Goal: Task Accomplishment & Management: Use online tool/utility

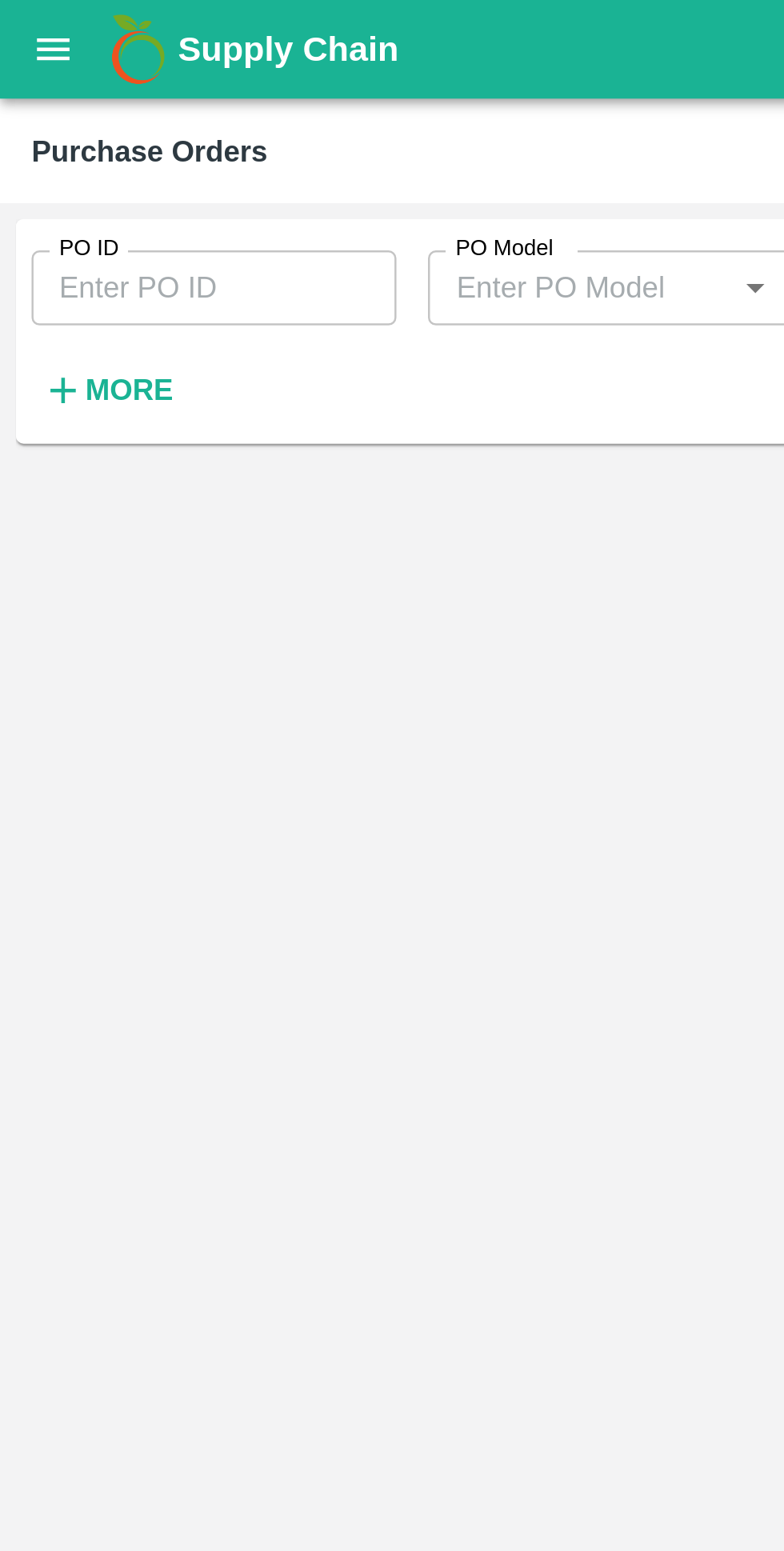
click at [19, 37] on button "open drawer" at bounding box center [21, 20] width 37 height 37
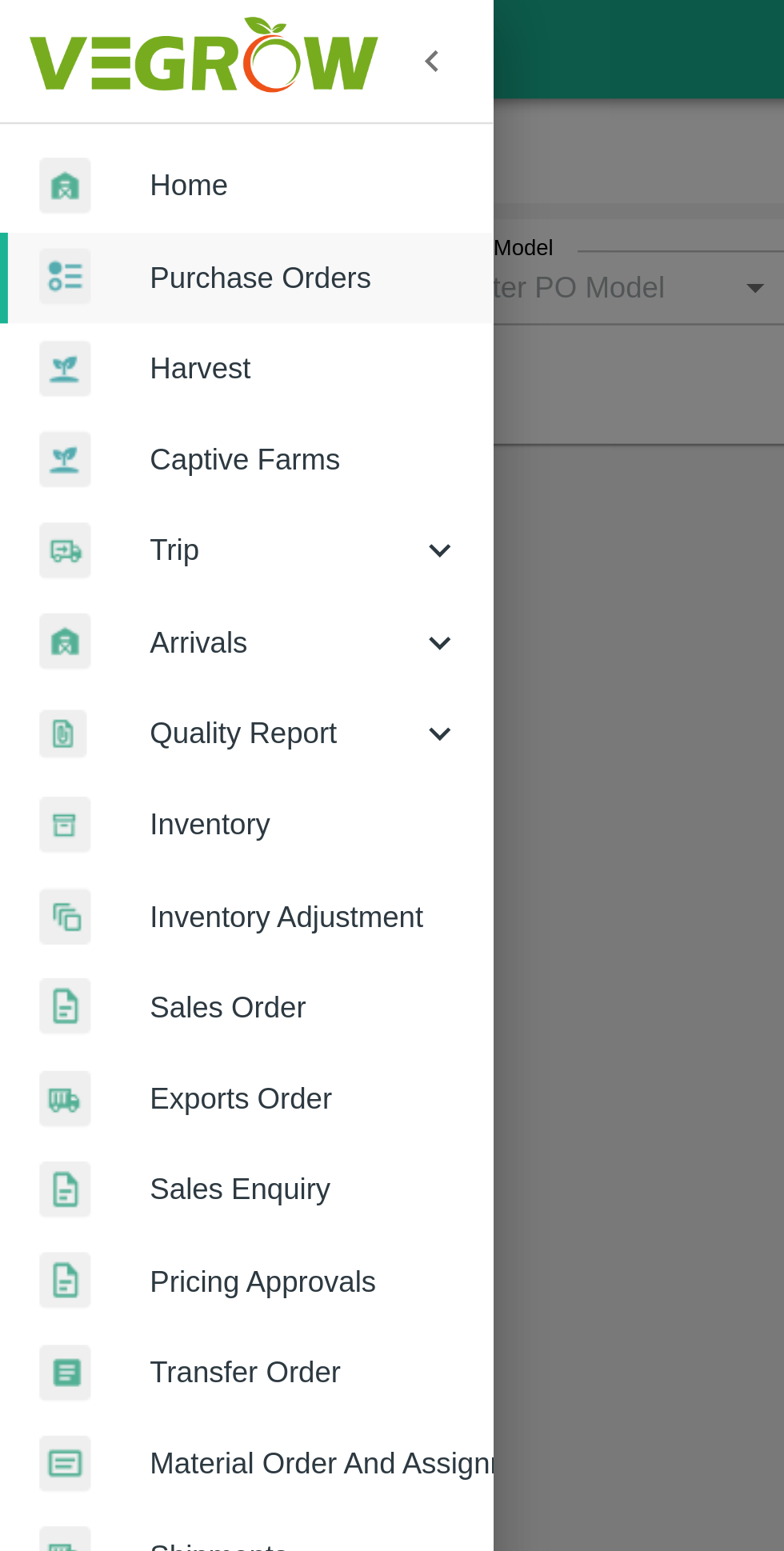
click at [86, 77] on span "Home" at bounding box center [124, 75] width 126 height 17
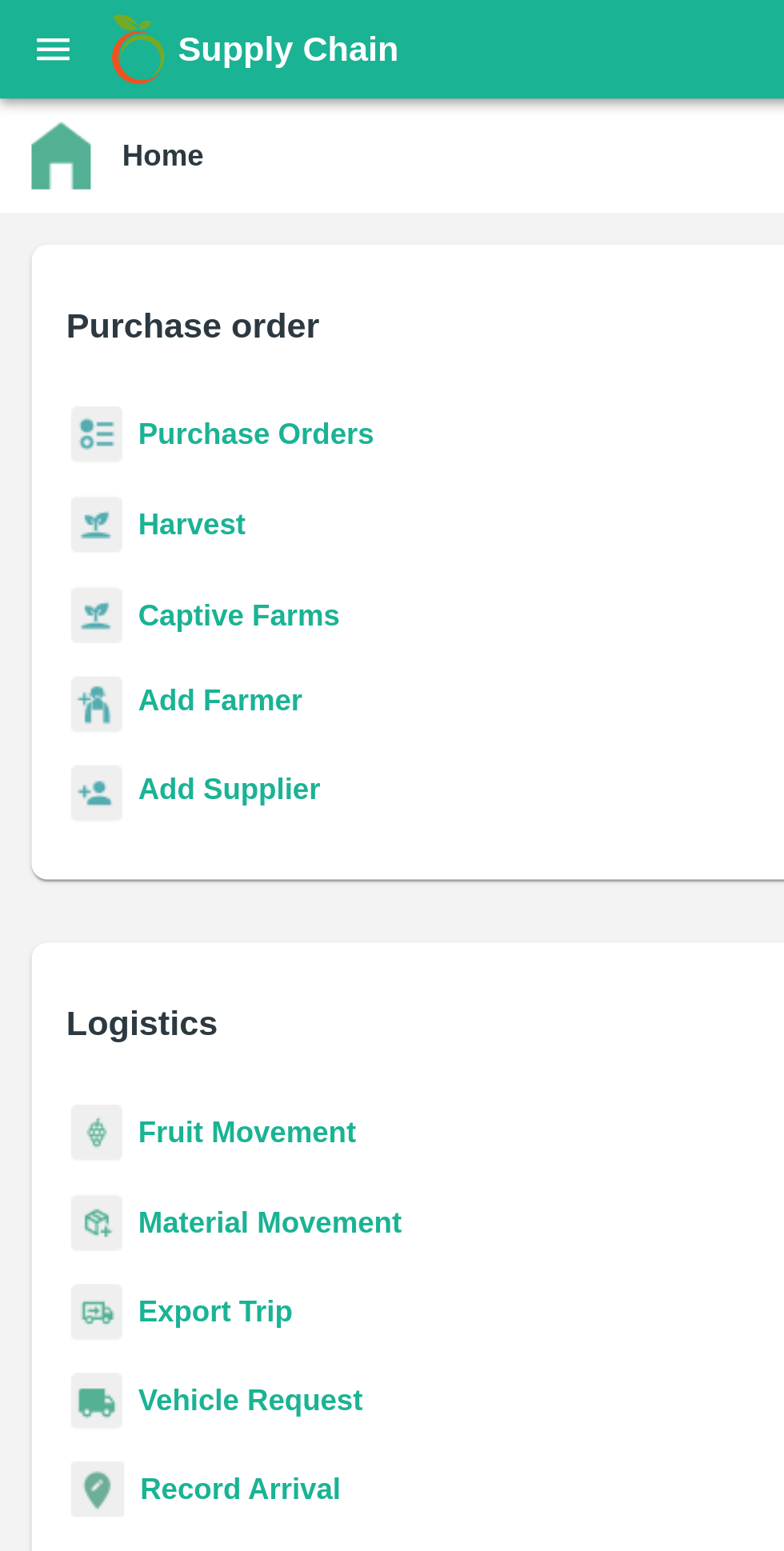
click at [76, 288] on b "Add Farmer" at bounding box center [89, 284] width 66 height 13
